Goal: Task Accomplishment & Management: Manage account settings

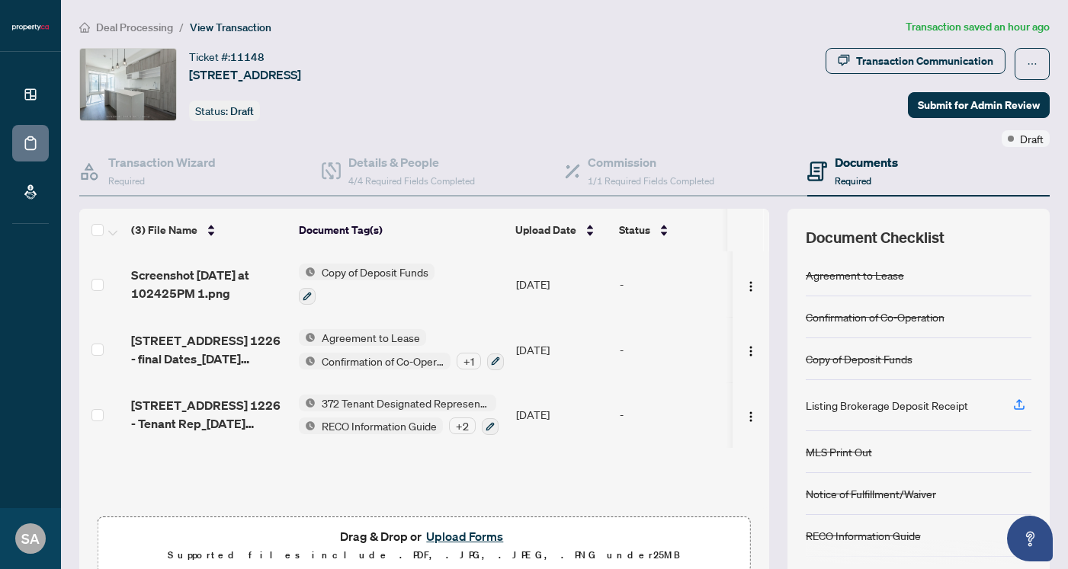
scroll to position [68, 0]
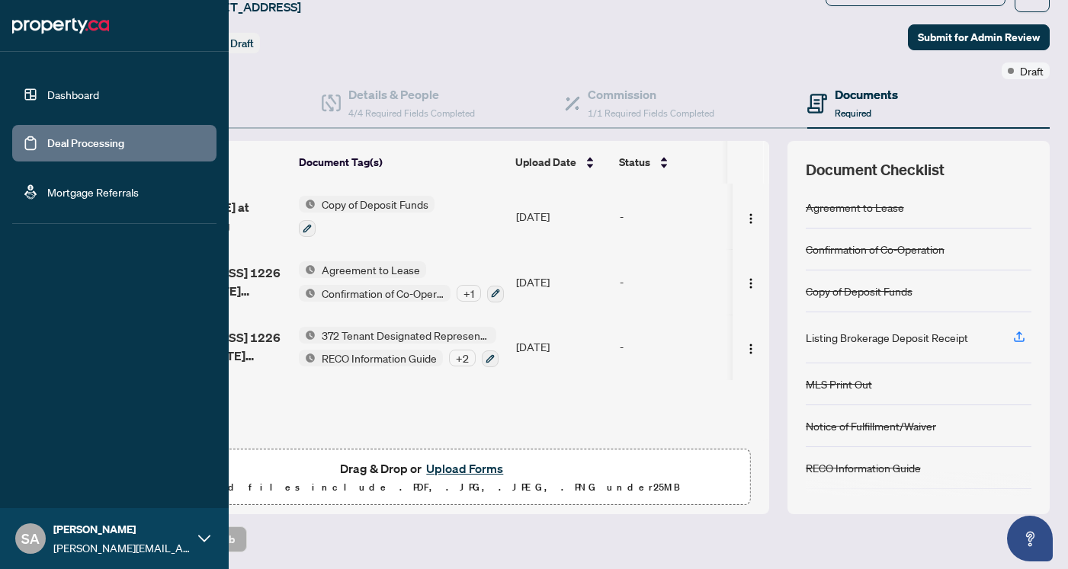
click at [47, 149] on link "Deal Processing" at bounding box center [85, 143] width 77 height 14
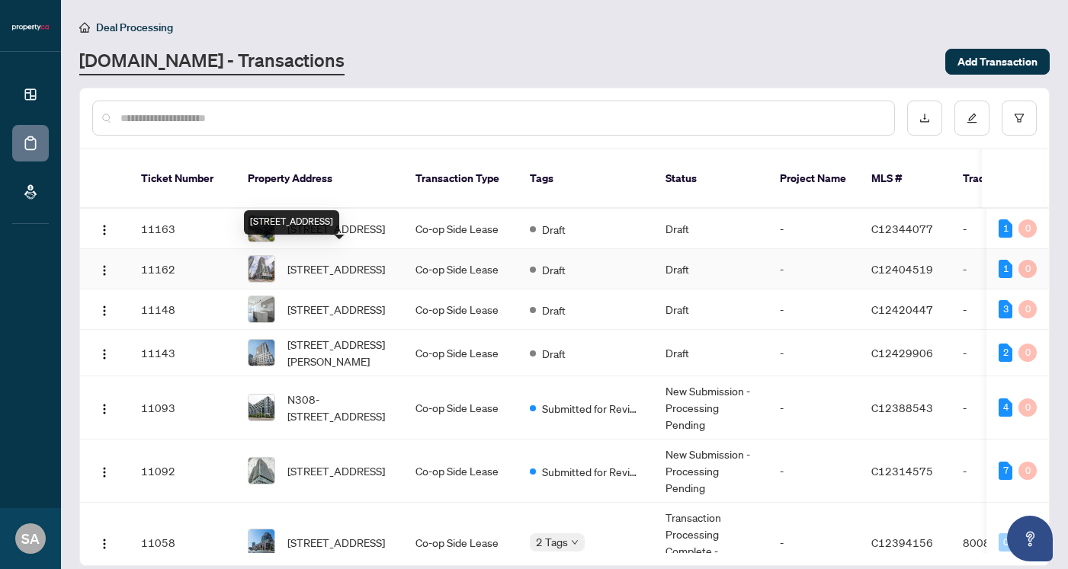
click at [359, 261] on span "[STREET_ADDRESS]" at bounding box center [336, 269] width 98 height 17
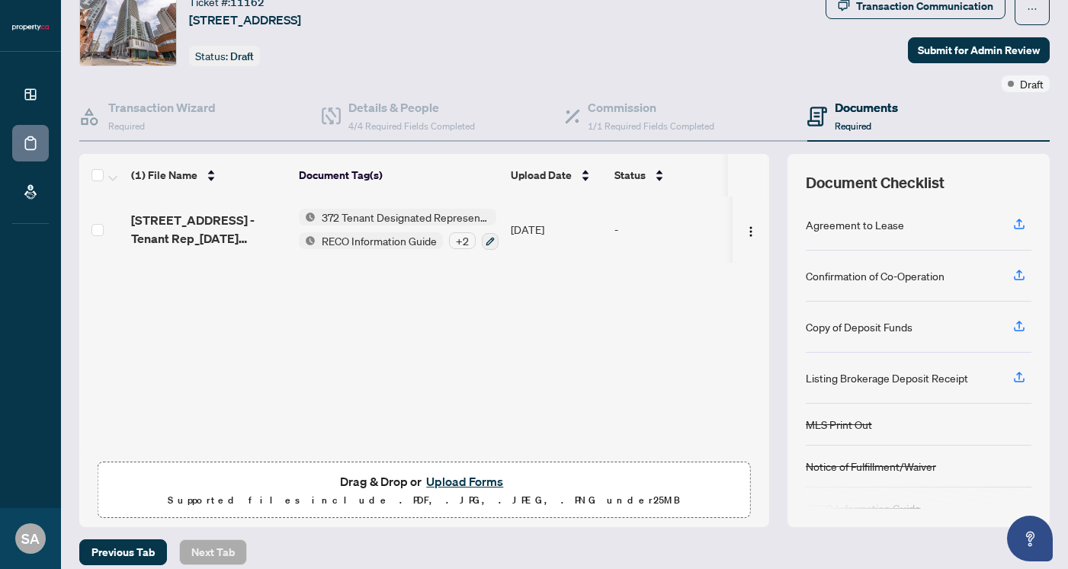
scroll to position [68, 0]
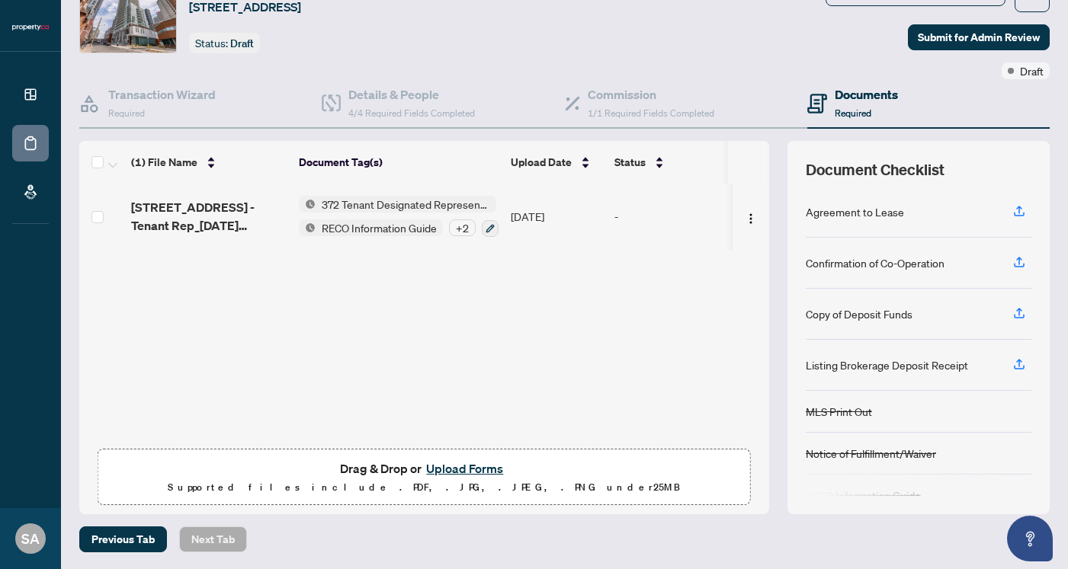
click at [464, 472] on button "Upload Forms" at bounding box center [464, 469] width 86 height 20
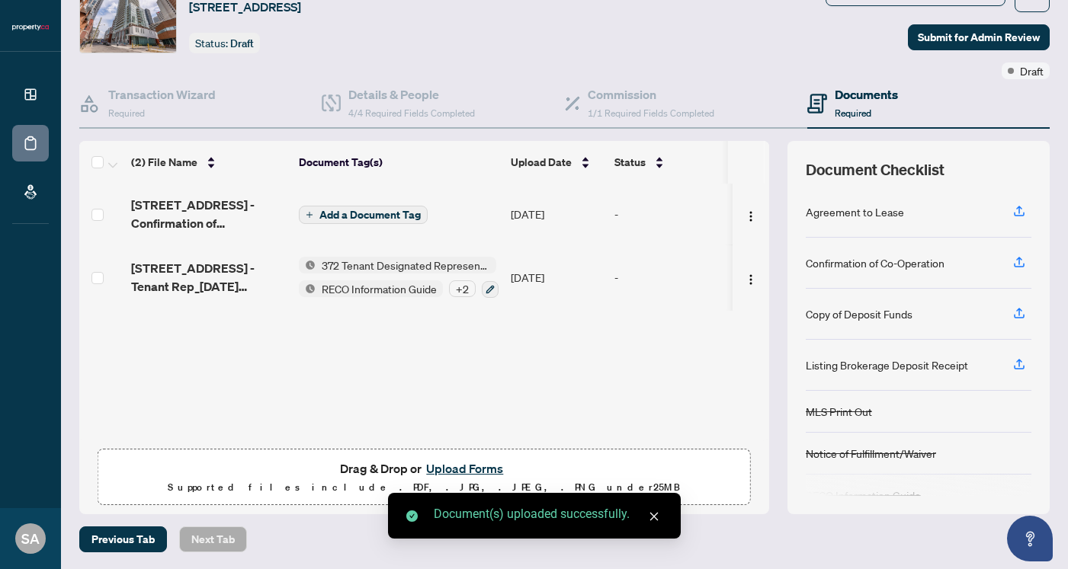
click at [385, 210] on span "Add a Document Tag" at bounding box center [369, 215] width 101 height 11
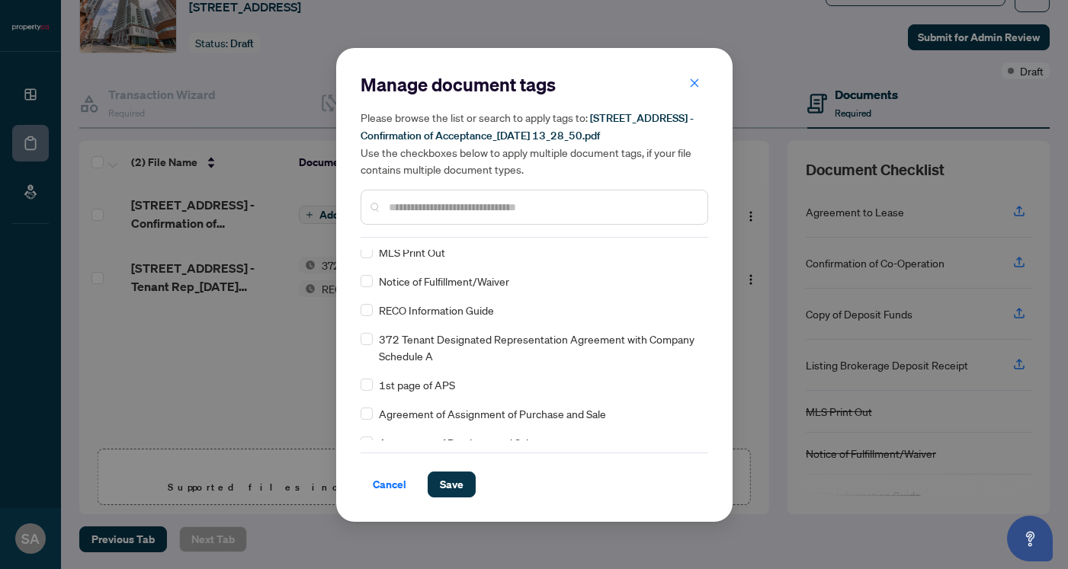
scroll to position [123, 0]
click at [454, 484] on span "Save" at bounding box center [452, 485] width 24 height 24
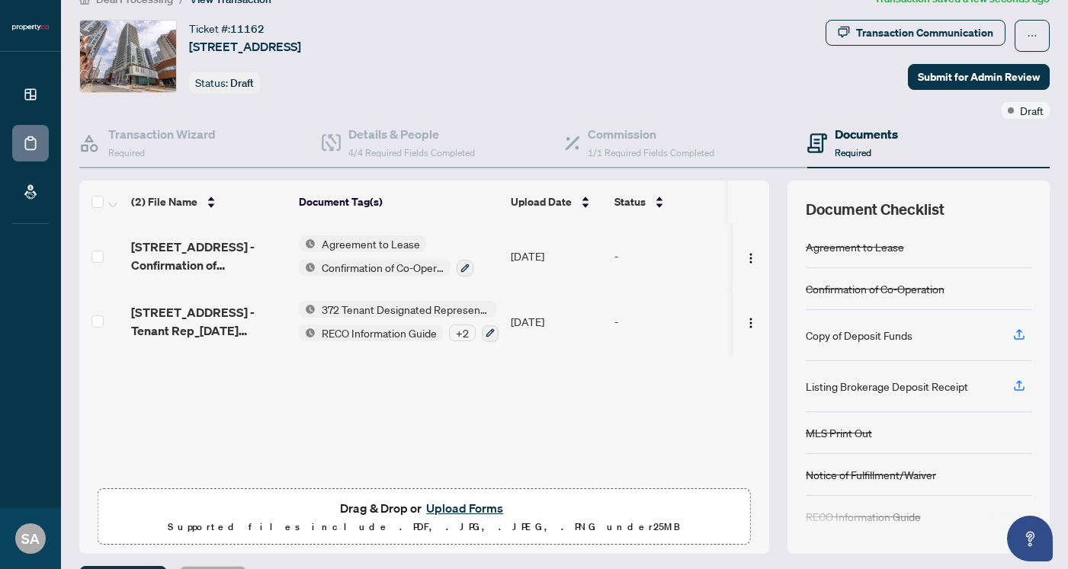
scroll to position [18, 0]
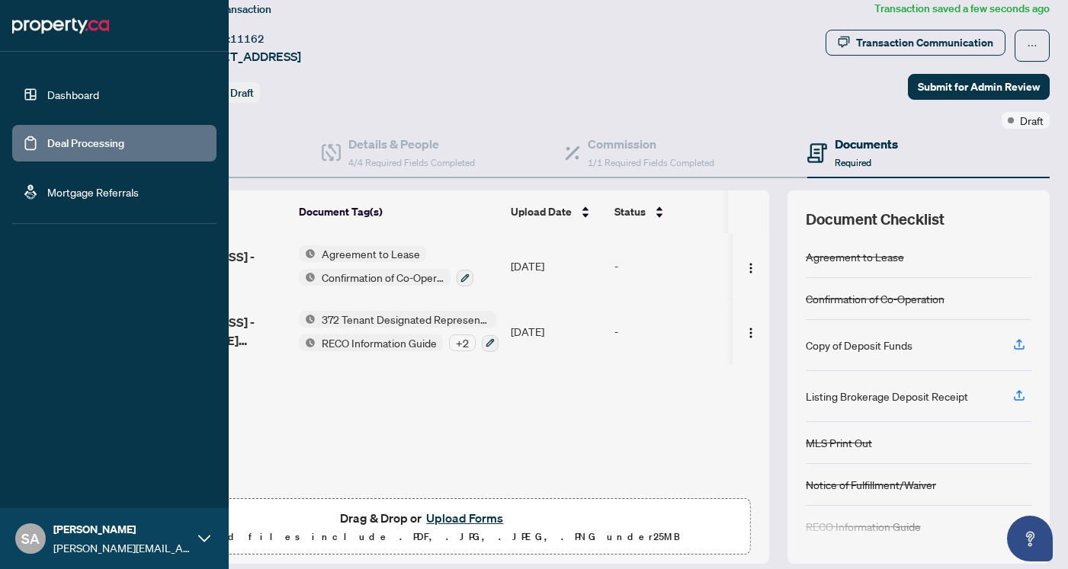
click at [47, 146] on link "Deal Processing" at bounding box center [85, 143] width 77 height 14
